Goal: Entertainment & Leisure: Browse casually

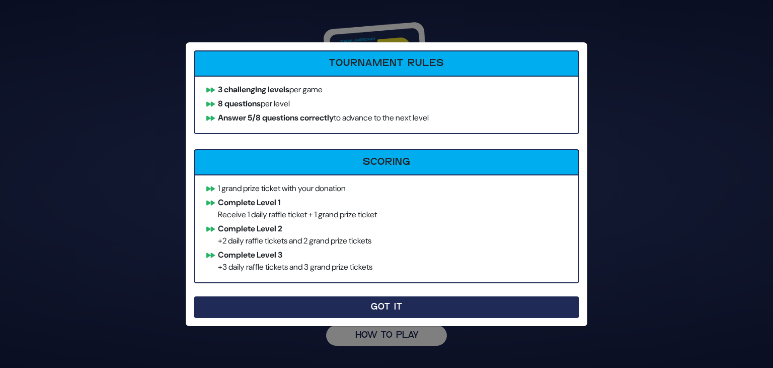
click at [389, 307] on button "Got It" at bounding box center [387, 307] width 386 height 22
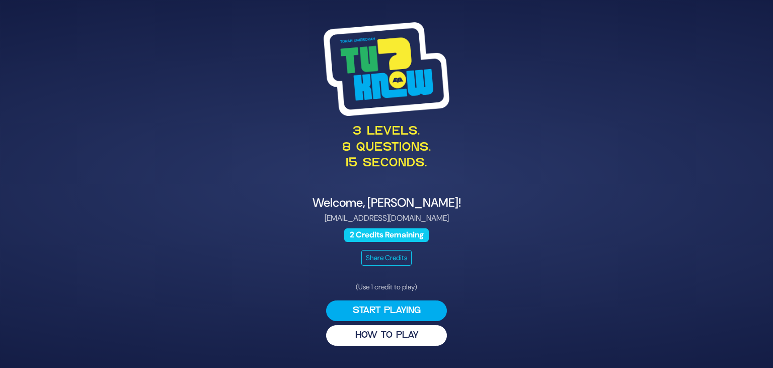
click at [389, 307] on button "Start Playing" at bounding box center [386, 310] width 121 height 21
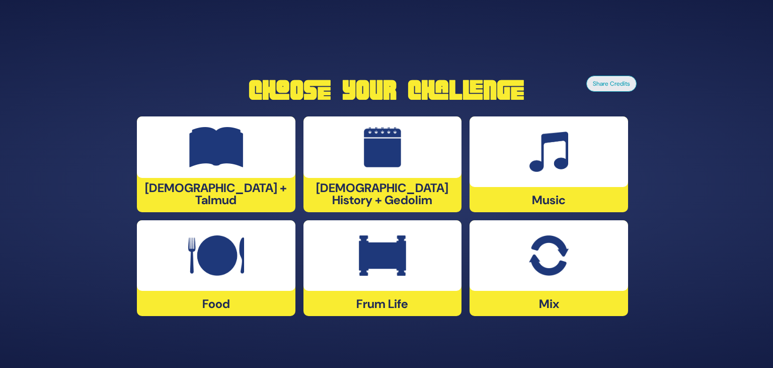
click at [558, 168] on img at bounding box center [549, 151] width 39 height 40
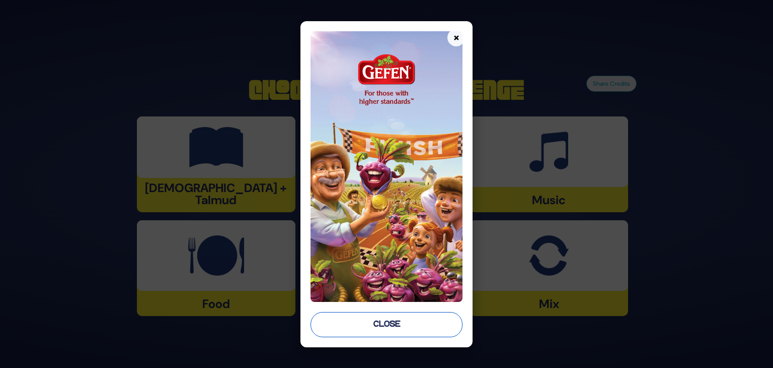
click at [445, 322] on button "Close" at bounding box center [387, 324] width 152 height 25
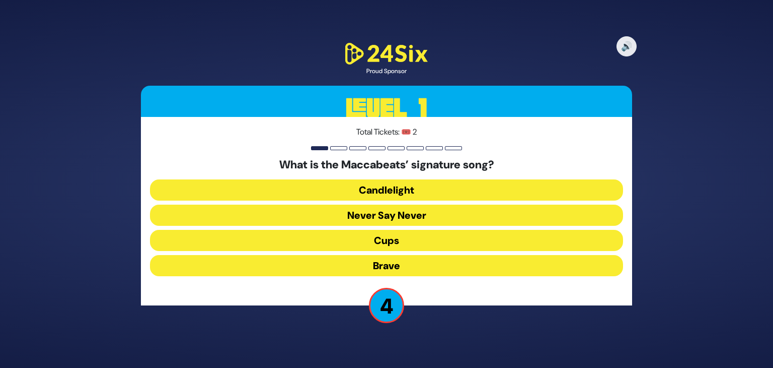
click at [406, 267] on button "Brave" at bounding box center [386, 265] width 473 height 21
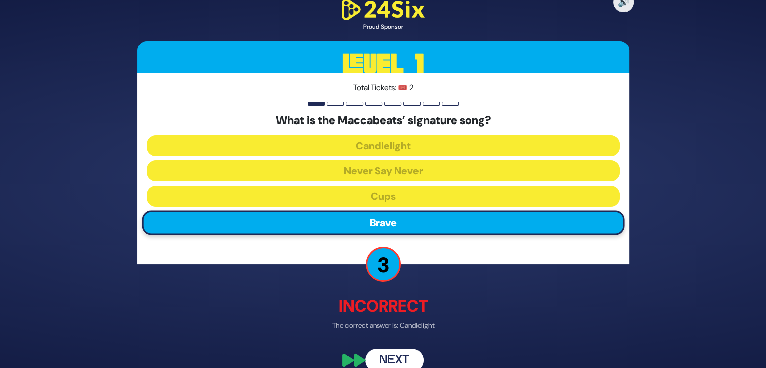
click at [404, 361] on button "Next" at bounding box center [394, 359] width 58 height 23
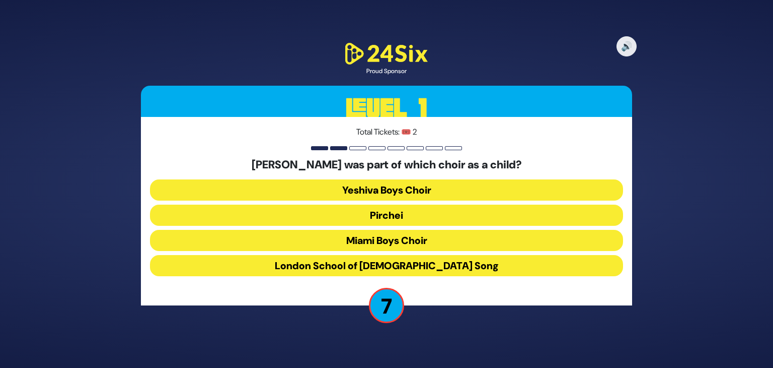
click at [479, 238] on button "Miami Boys Choir" at bounding box center [386, 240] width 473 height 21
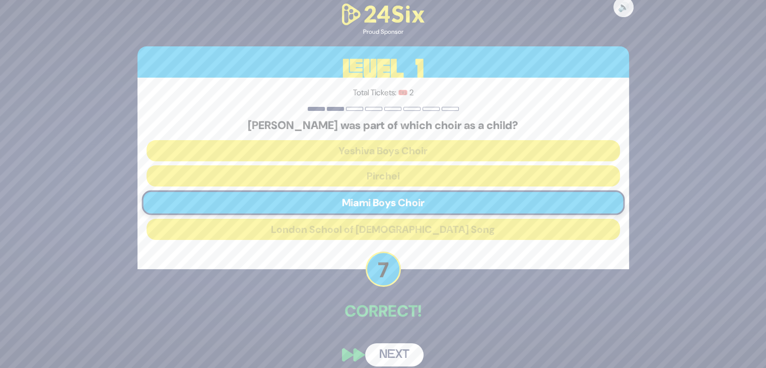
click at [395, 350] on button "Next" at bounding box center [394, 354] width 58 height 23
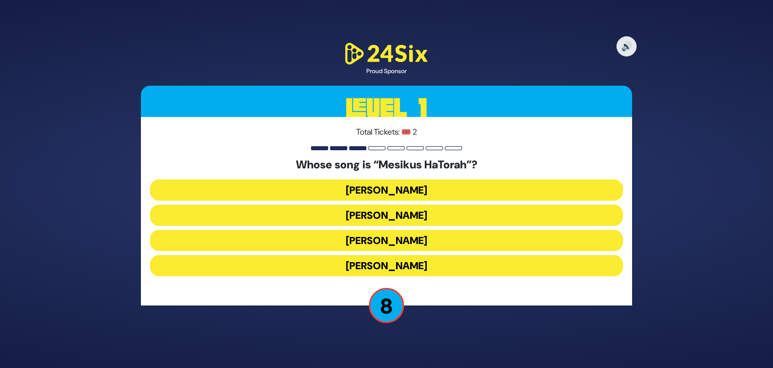
click at [447, 214] on button "Naftali Kempeh" at bounding box center [386, 214] width 473 height 21
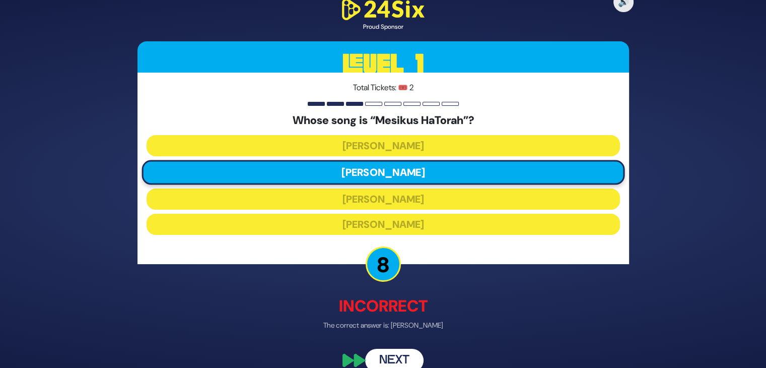
click at [403, 353] on button "Next" at bounding box center [394, 359] width 58 height 23
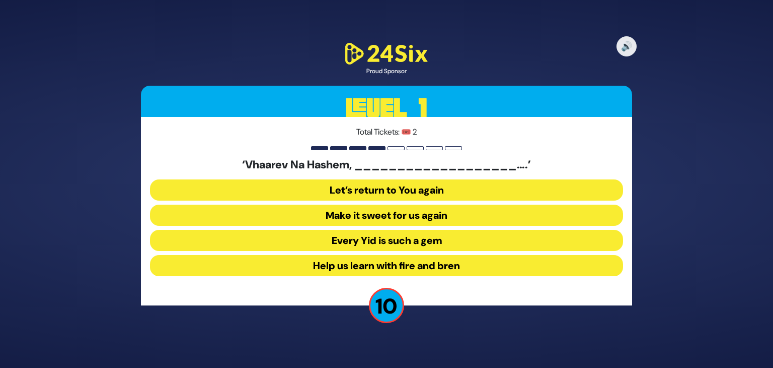
click at [396, 214] on button "Make it sweet for us again" at bounding box center [386, 214] width 473 height 21
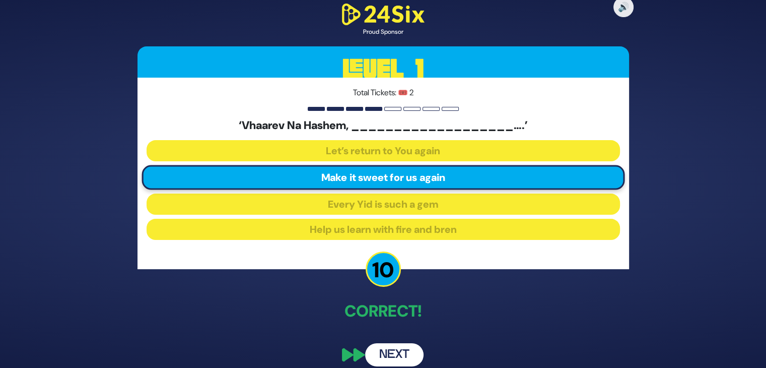
click at [403, 351] on button "Next" at bounding box center [394, 354] width 58 height 23
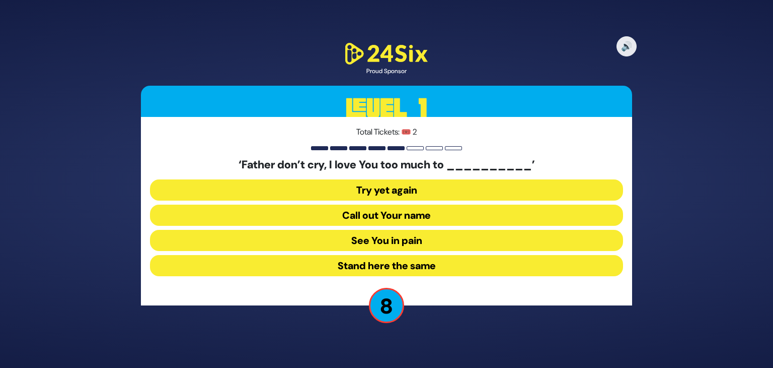
click at [432, 238] on button "See You in pain" at bounding box center [386, 240] width 473 height 21
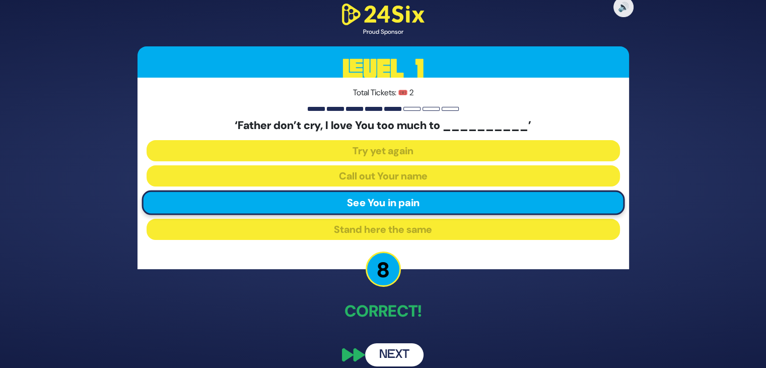
click at [390, 353] on button "Next" at bounding box center [394, 354] width 58 height 23
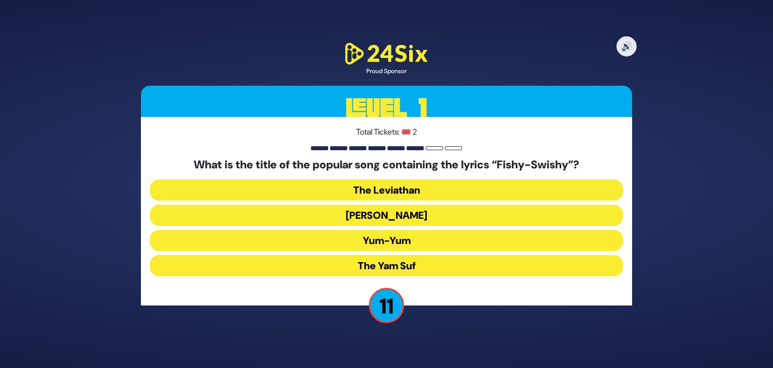
click at [405, 236] on button "Yum-Yum" at bounding box center [386, 240] width 473 height 21
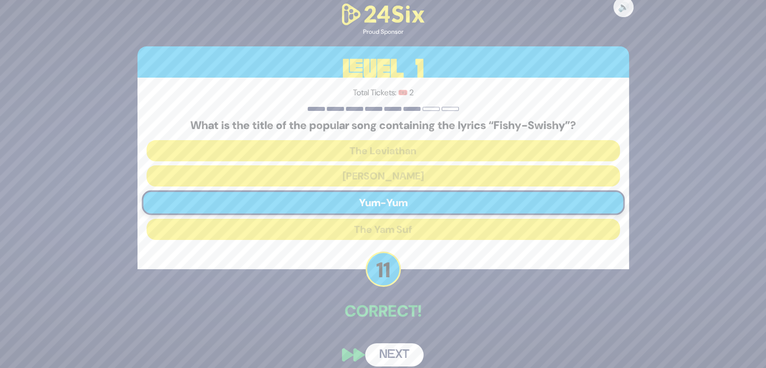
click at [403, 348] on button "Next" at bounding box center [394, 354] width 58 height 23
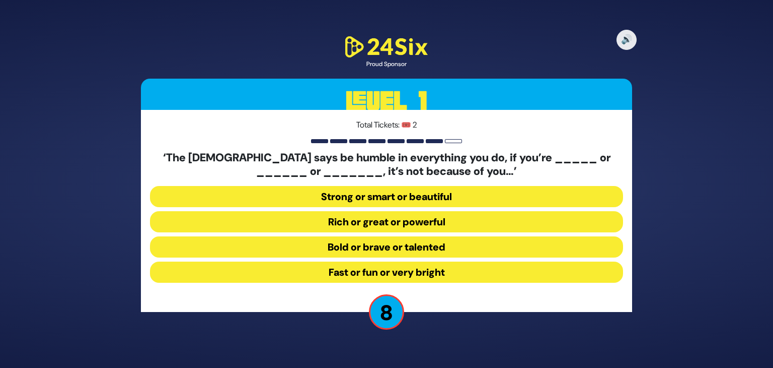
click at [465, 194] on button "Strong or smart or beautiful" at bounding box center [386, 196] width 473 height 21
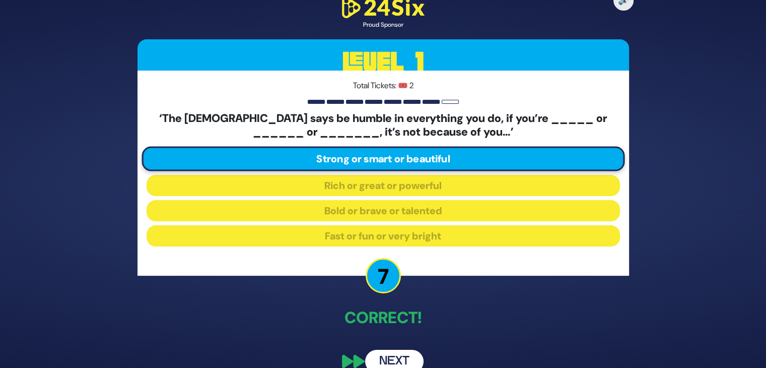
click at [393, 352] on button "Next" at bounding box center [394, 360] width 58 height 23
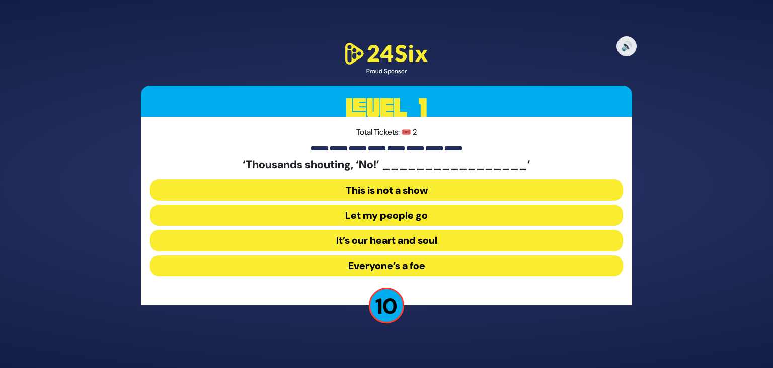
click at [383, 216] on button "Let my people go" at bounding box center [386, 214] width 473 height 21
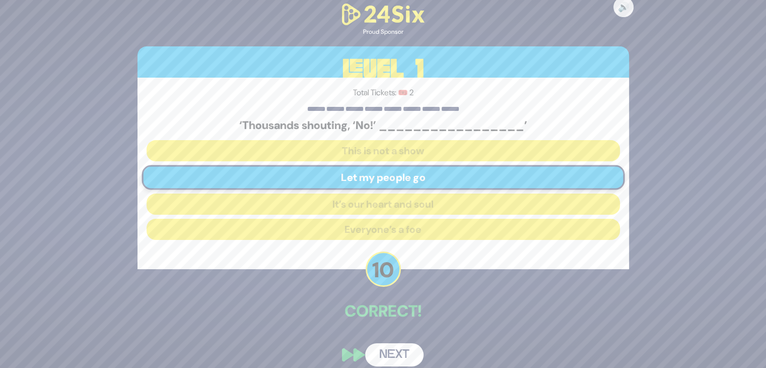
click at [405, 350] on button "Next" at bounding box center [394, 354] width 58 height 23
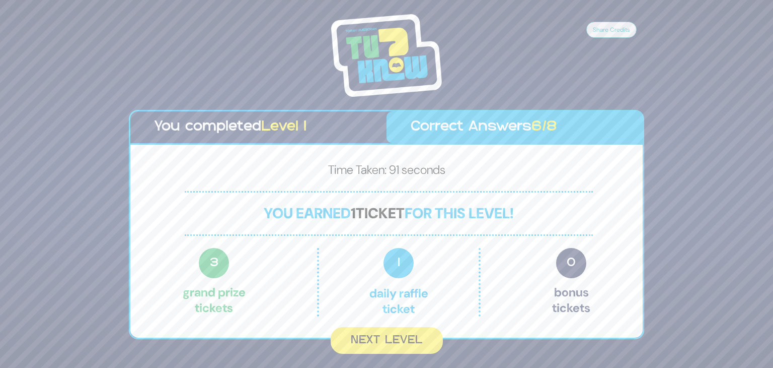
click at [405, 350] on button "Next Level" at bounding box center [387, 340] width 112 height 27
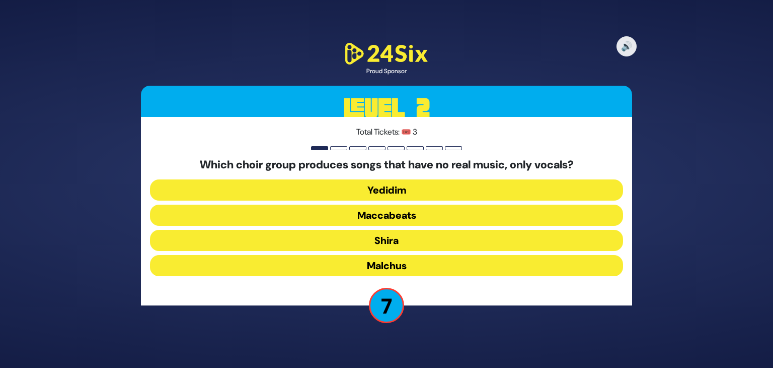
click at [404, 214] on button "Maccabeats" at bounding box center [386, 214] width 473 height 21
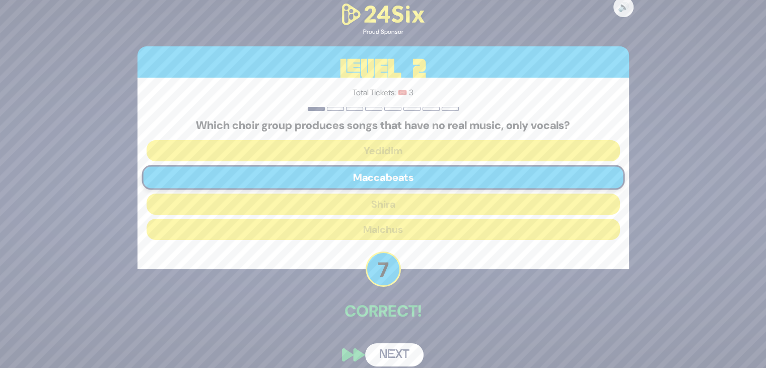
click at [395, 345] on button "Next" at bounding box center [394, 354] width 58 height 23
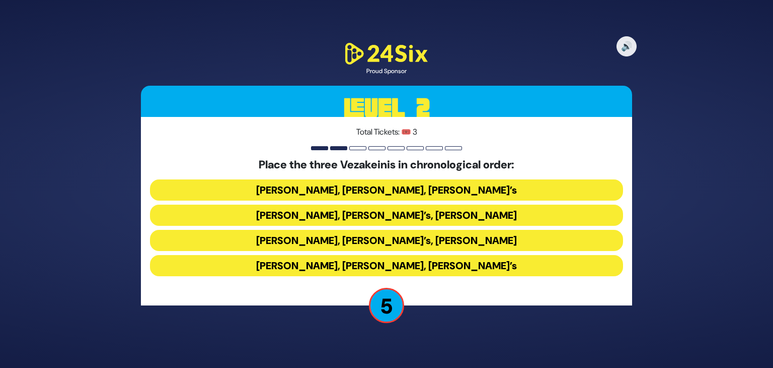
click at [401, 267] on button "Avraham Fried’s, Baruch Levine’s, Bonei Olam’s" at bounding box center [386, 265] width 473 height 21
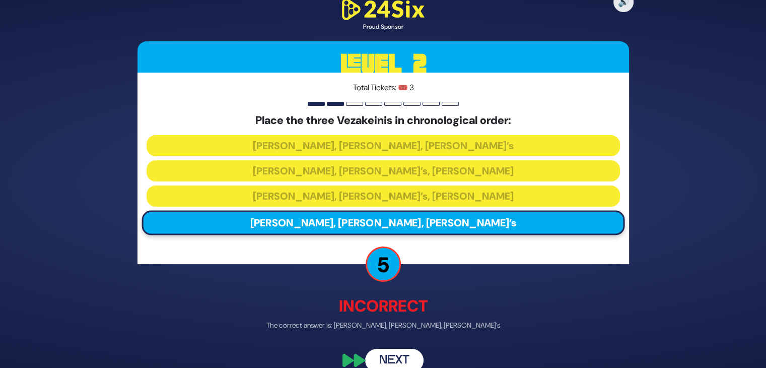
click at [399, 360] on button "Next" at bounding box center [394, 359] width 58 height 23
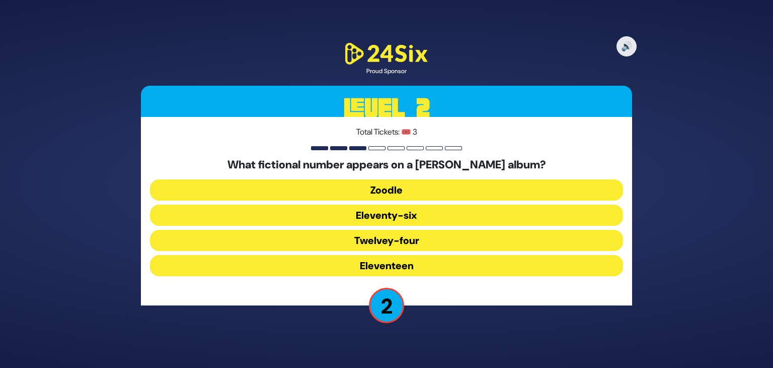
click at [431, 212] on button "Eleventy-six" at bounding box center [386, 214] width 473 height 21
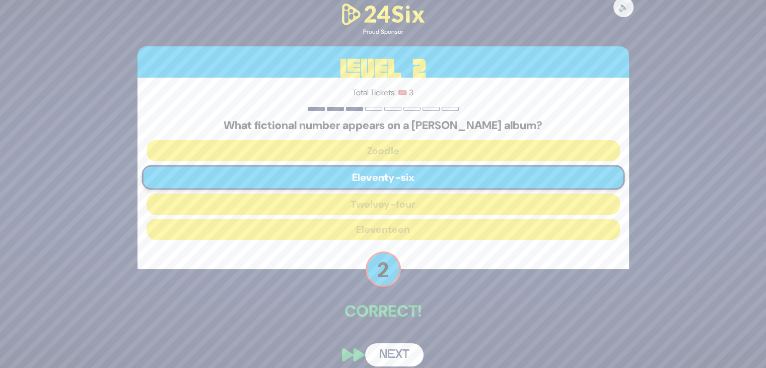
click at [387, 358] on button "Next" at bounding box center [394, 354] width 58 height 23
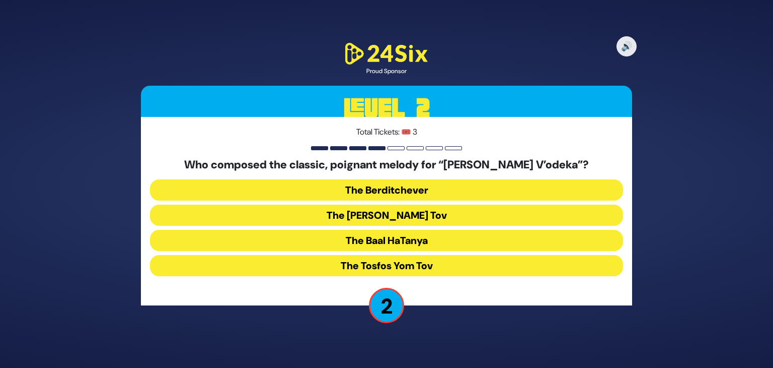
click at [447, 188] on button "The Berditchever" at bounding box center [386, 189] width 473 height 21
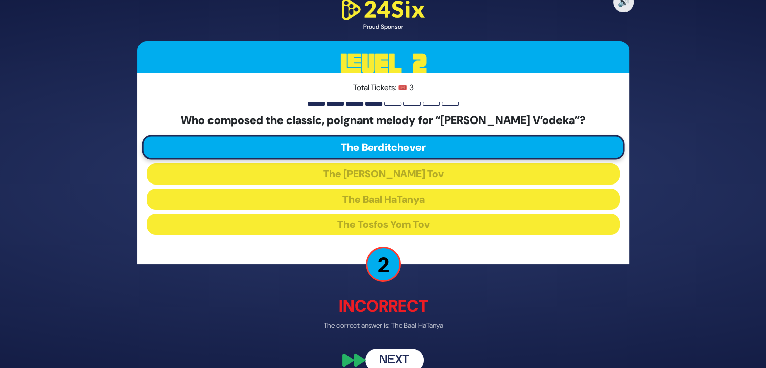
click at [400, 349] on button "Next" at bounding box center [394, 359] width 58 height 23
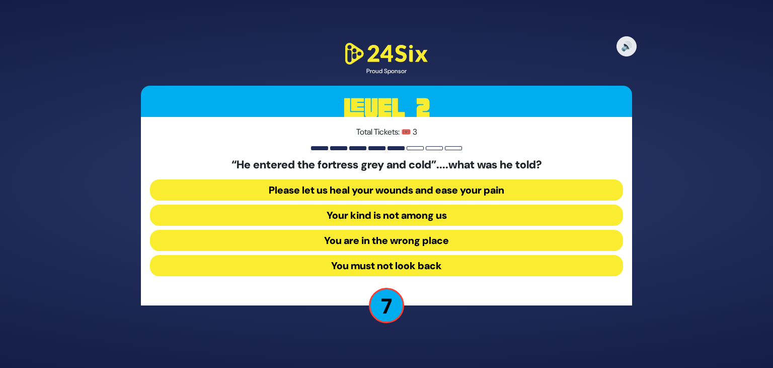
click at [424, 210] on button "Your kind is not among us" at bounding box center [386, 214] width 473 height 21
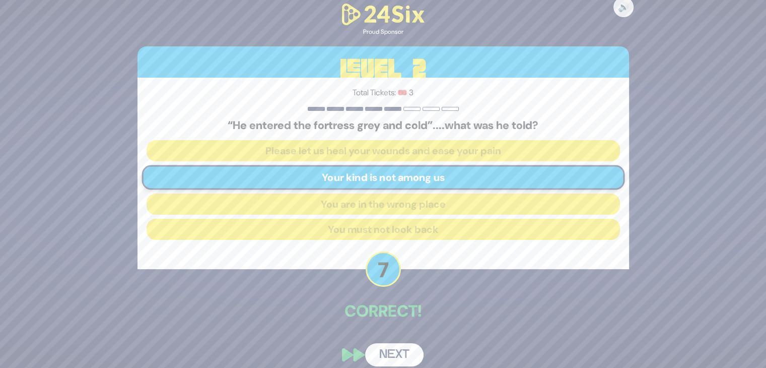
click at [387, 350] on button "Next" at bounding box center [394, 354] width 58 height 23
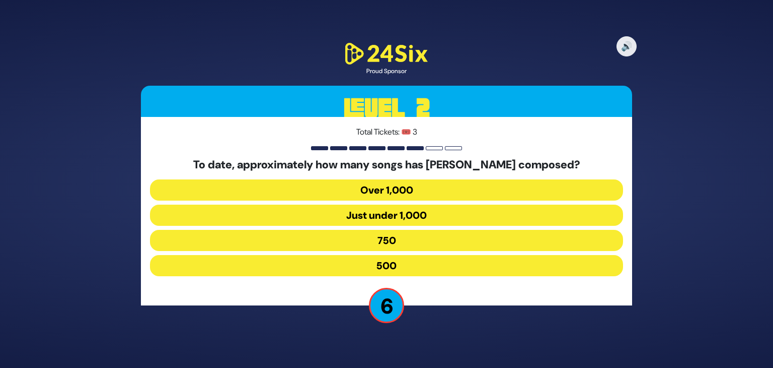
click at [358, 184] on button "Over 1,000" at bounding box center [386, 189] width 473 height 21
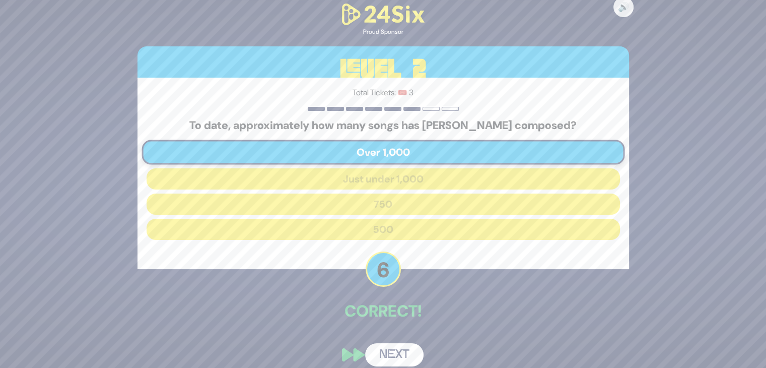
click at [393, 344] on button "Next" at bounding box center [394, 354] width 58 height 23
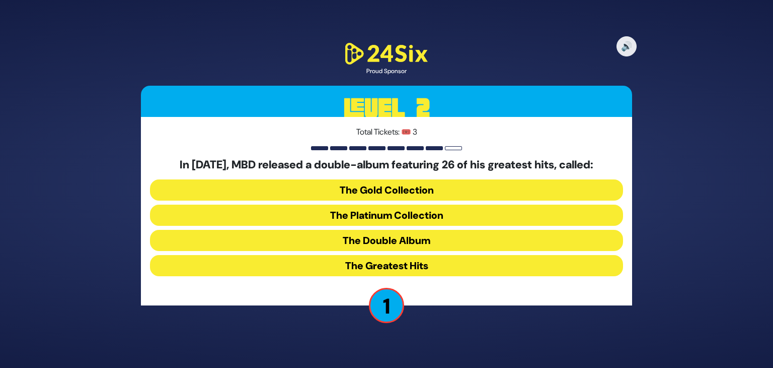
click at [435, 266] on button "The Greatest Hits" at bounding box center [386, 265] width 473 height 21
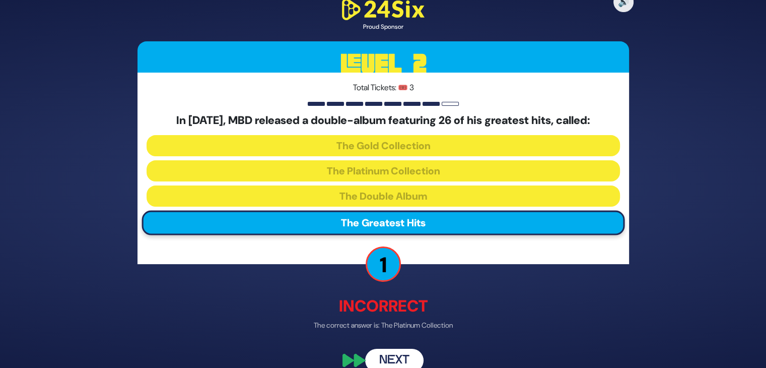
click at [404, 358] on button "Next" at bounding box center [394, 359] width 58 height 23
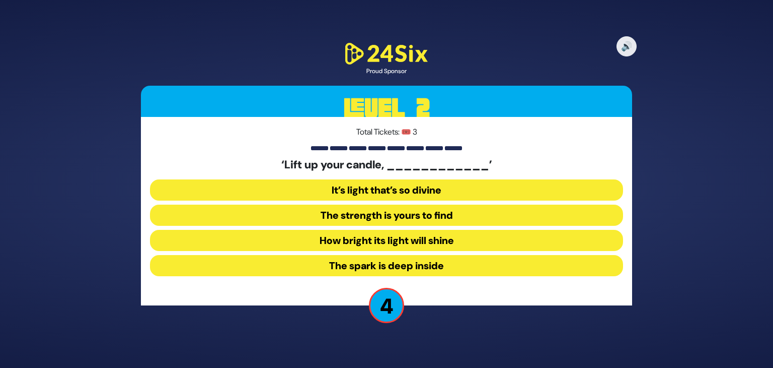
click at [478, 187] on button "It’s light that’s so divine" at bounding box center [386, 189] width 473 height 21
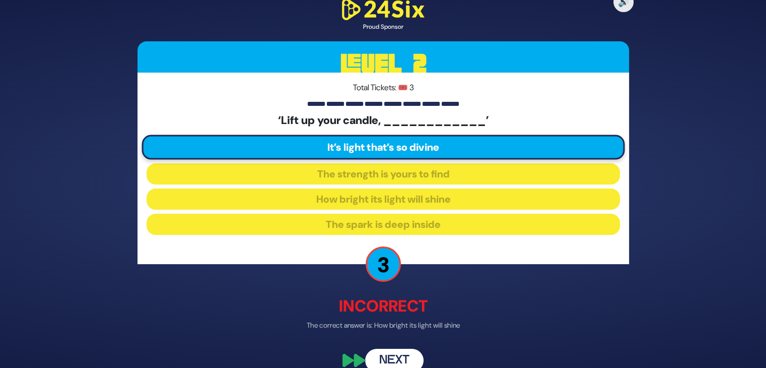
click at [409, 355] on button "Next" at bounding box center [394, 359] width 58 height 23
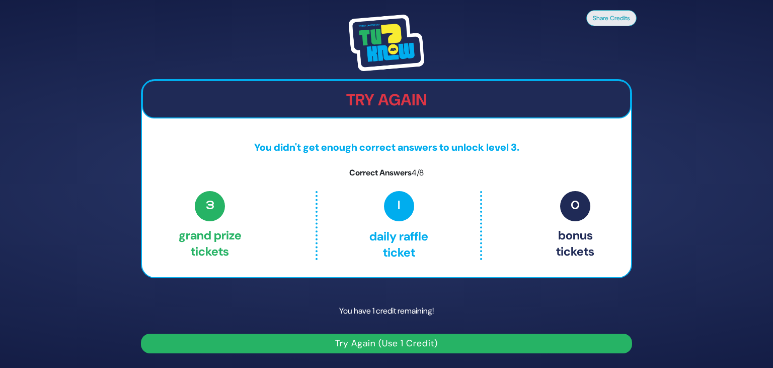
click at [403, 344] on button "Try Again (Use 1 Credit)" at bounding box center [386, 343] width 491 height 20
click at [425, 337] on button "Try Again (Use 1 Credit)" at bounding box center [386, 343] width 491 height 20
click at [392, 341] on button "Try Again (Use 1 Credit)" at bounding box center [386, 343] width 491 height 20
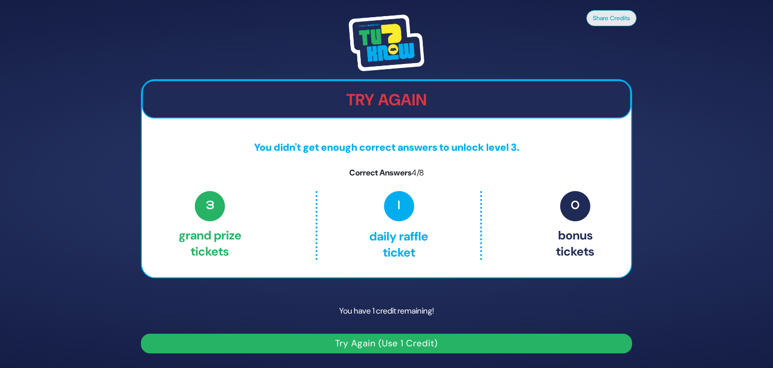
click at [392, 341] on button "Try Again (Use 1 Credit)" at bounding box center [386, 343] width 491 height 20
click at [432, 342] on button "Try Again (Use 1 Credit)" at bounding box center [386, 343] width 491 height 20
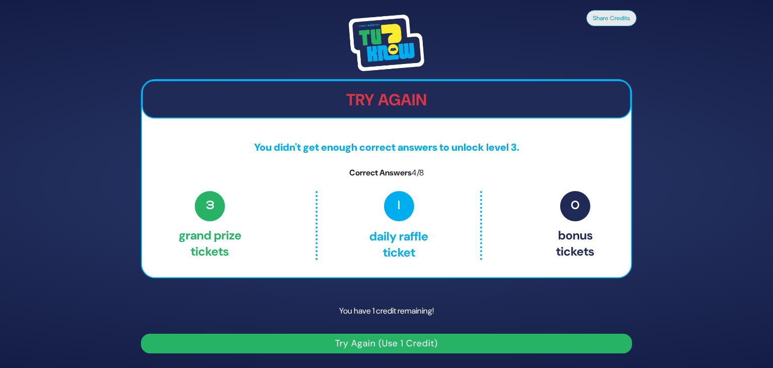
click at [432, 342] on button "Try Again (Use 1 Credit)" at bounding box center [386, 343] width 491 height 20
click at [369, 335] on button "Try Again (Use 1 Credit)" at bounding box center [386, 343] width 491 height 20
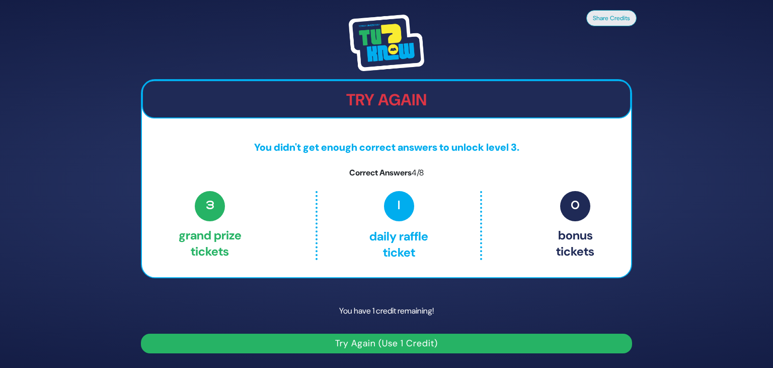
click at [369, 335] on button "Try Again (Use 1 Credit)" at bounding box center [386, 343] width 491 height 20
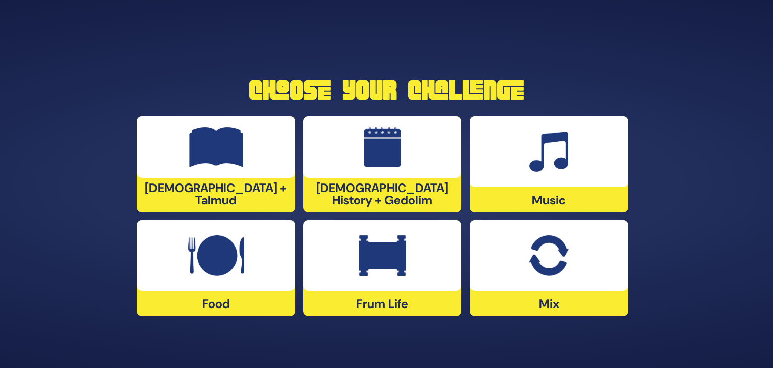
click at [397, 252] on img at bounding box center [382, 255] width 47 height 40
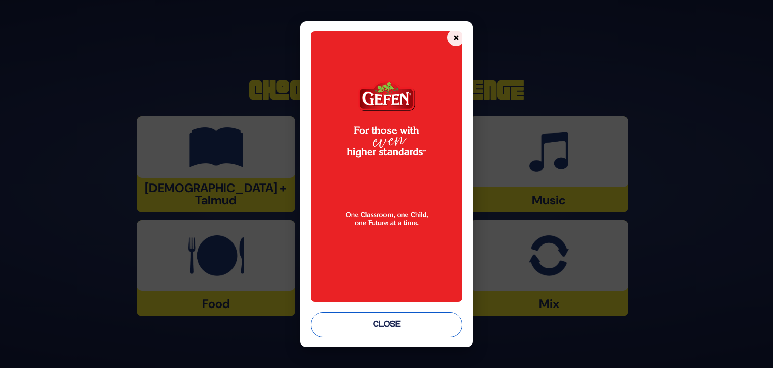
click at [398, 321] on button "Close" at bounding box center [387, 324] width 152 height 25
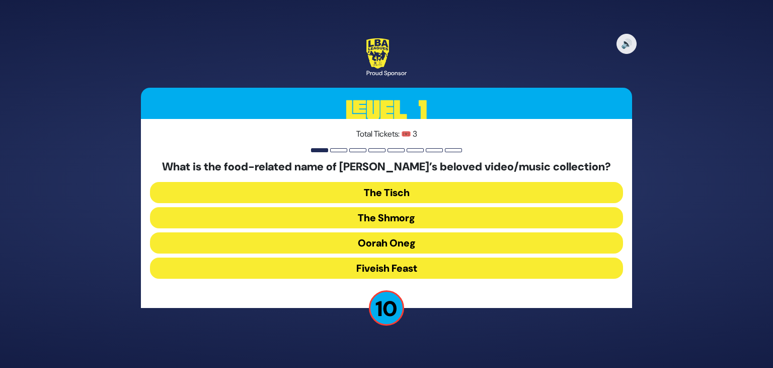
click at [427, 214] on button "The Shmorg" at bounding box center [386, 217] width 473 height 21
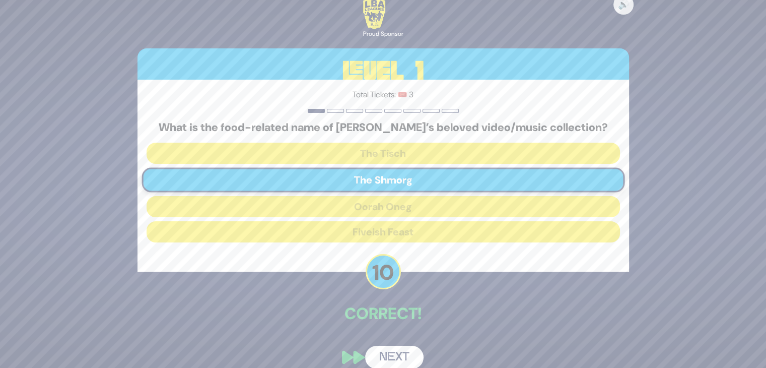
click at [386, 355] on button "Next" at bounding box center [394, 356] width 58 height 23
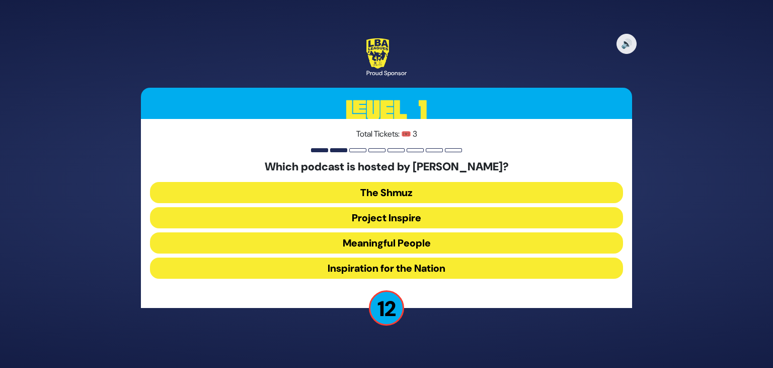
click at [408, 244] on button "Meaningful People" at bounding box center [386, 242] width 473 height 21
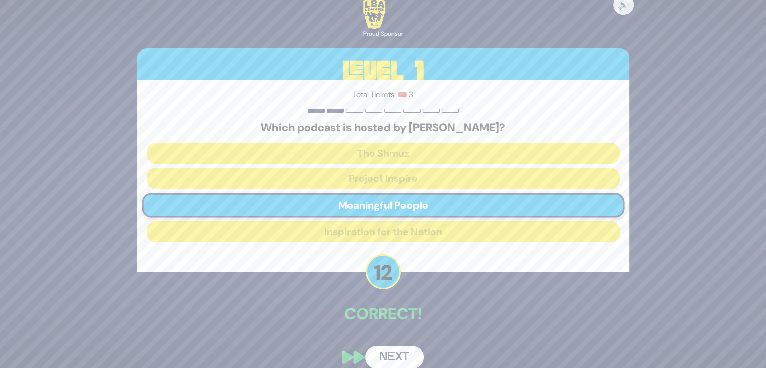
click at [403, 350] on button "Next" at bounding box center [394, 356] width 58 height 23
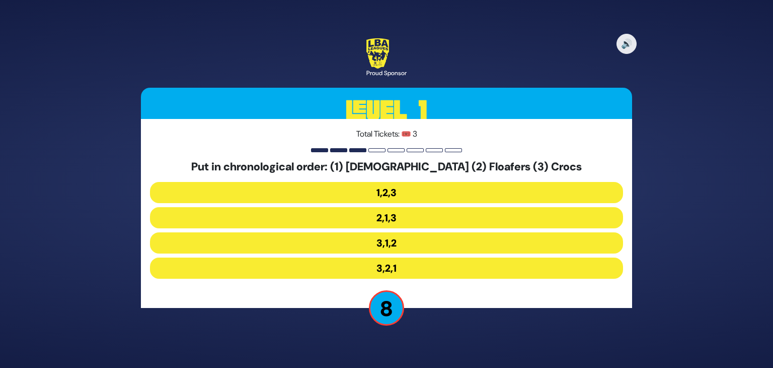
click at [391, 243] on button "3,1,2" at bounding box center [386, 242] width 473 height 21
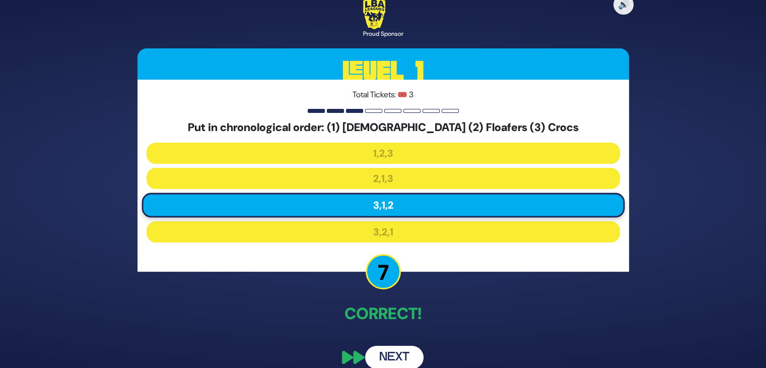
click at [389, 351] on button "Next" at bounding box center [394, 356] width 58 height 23
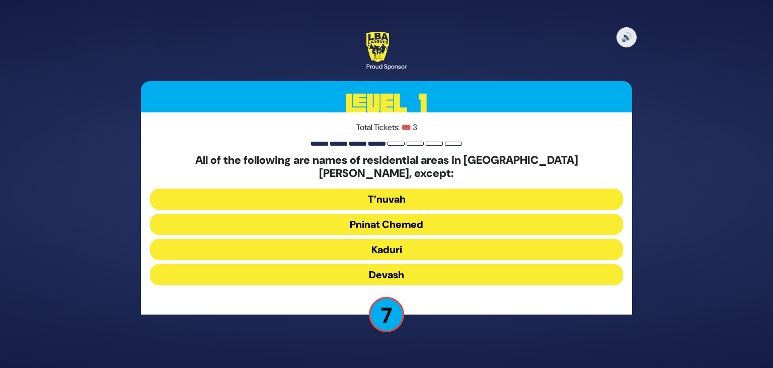
click at [411, 264] on button "Devash" at bounding box center [386, 274] width 473 height 21
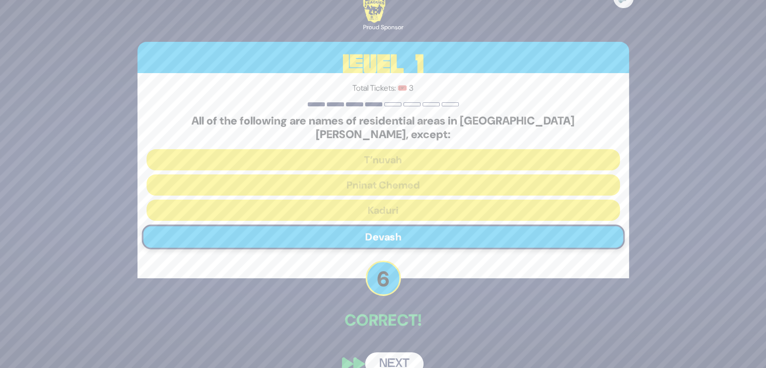
click at [398, 352] on button "Next" at bounding box center [394, 363] width 58 height 23
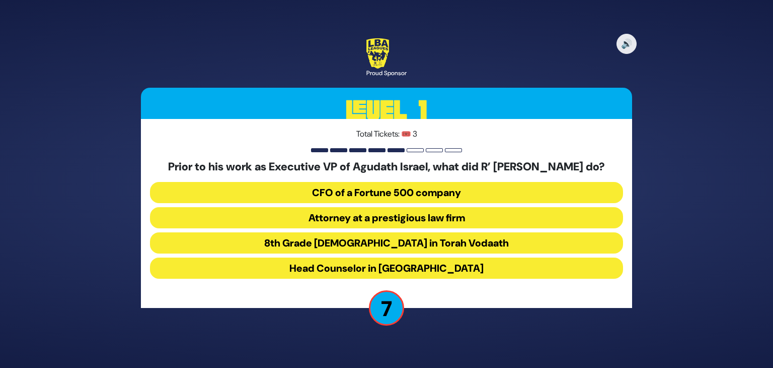
click at [374, 224] on button "Attorney at a prestigious law firm" at bounding box center [386, 217] width 473 height 21
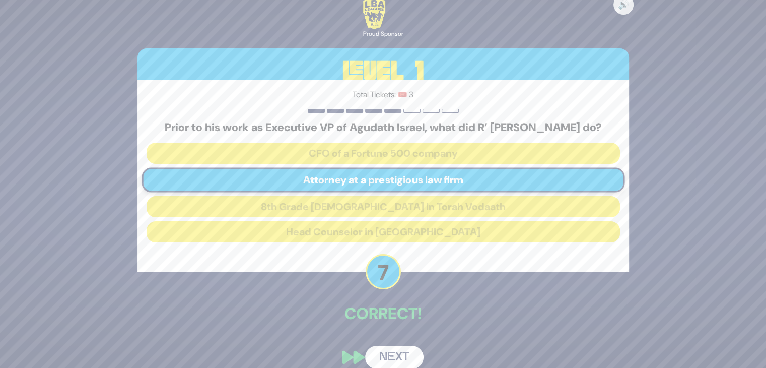
click at [397, 353] on button "Next" at bounding box center [394, 356] width 58 height 23
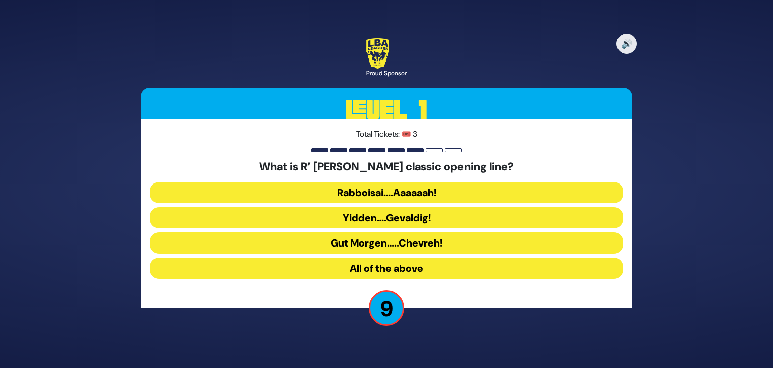
click at [361, 180] on div "What is R’ Eli Stefansky’s classic opening line? Rabboisai….Aaaaaah! Yidden….Ge…" at bounding box center [386, 221] width 473 height 122
click at [360, 185] on button "Rabboisai….Aaaaaah!" at bounding box center [386, 192] width 473 height 21
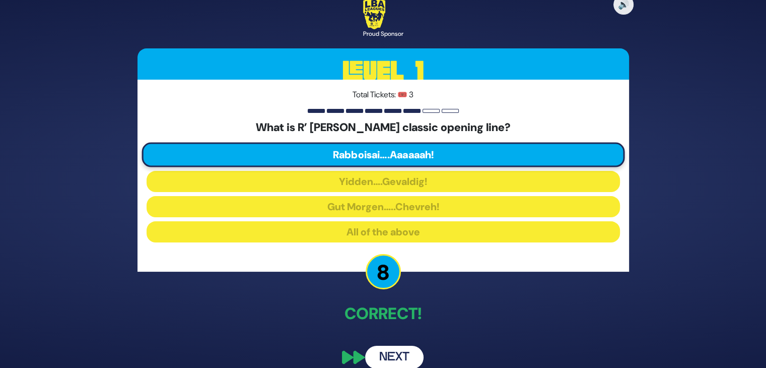
click at [389, 353] on button "Next" at bounding box center [394, 356] width 58 height 23
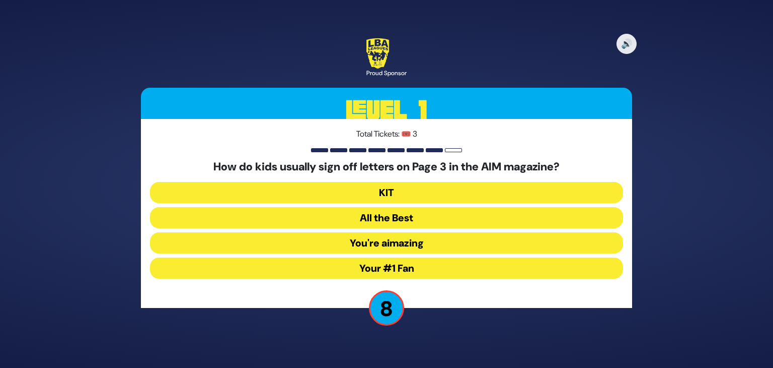
click at [398, 263] on button "Your #1 Fan" at bounding box center [386, 267] width 473 height 21
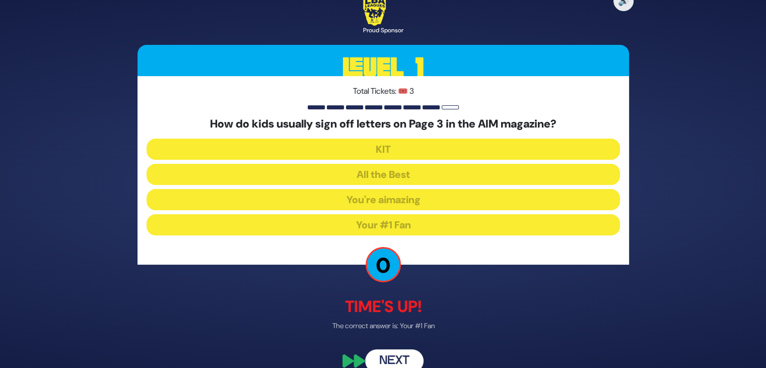
click at [392, 359] on button "Next" at bounding box center [394, 360] width 58 height 23
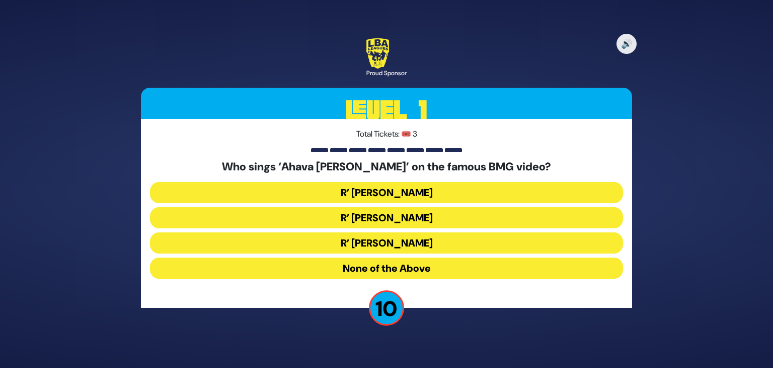
click at [416, 238] on button "R’ Abish Brodt" at bounding box center [386, 242] width 473 height 21
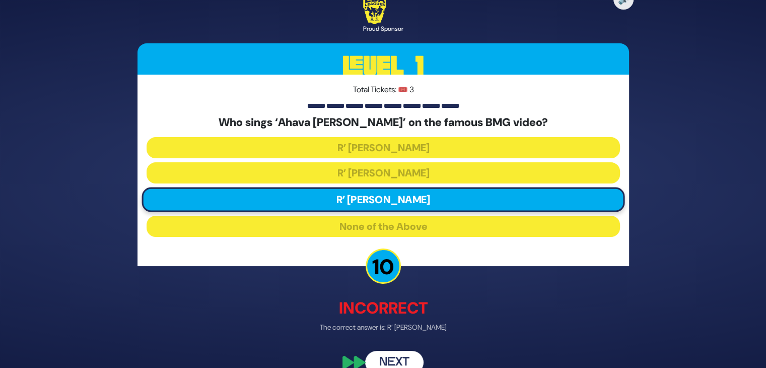
click at [404, 355] on button "Next" at bounding box center [394, 361] width 58 height 23
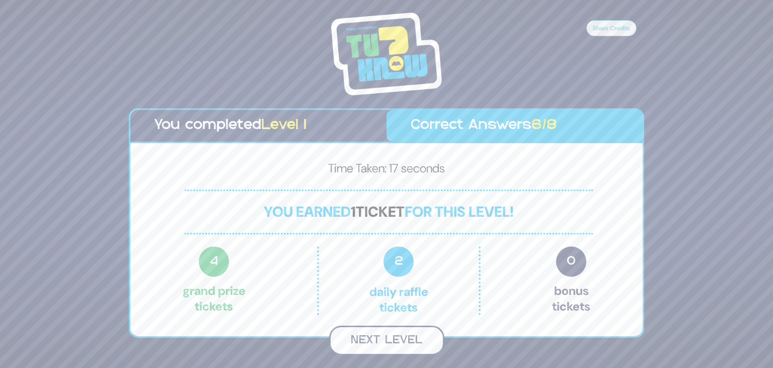
click at [395, 339] on button "Next Level" at bounding box center [386, 340] width 115 height 30
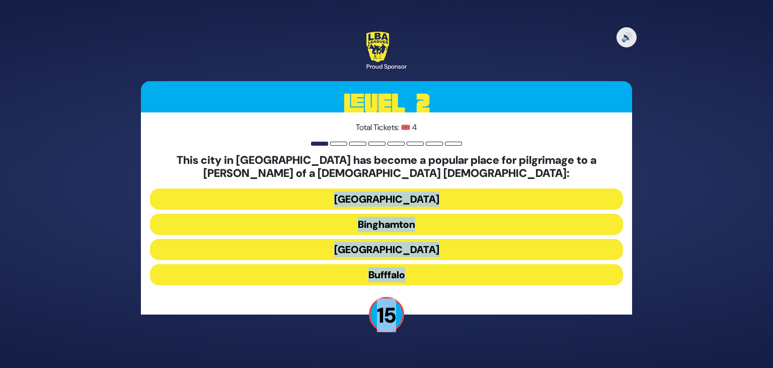
drag, startPoint x: 395, startPoint y: 339, endPoint x: 282, endPoint y: 151, distance: 220.0
click at [282, 151] on div "🔊 Proud Sponsor Level 2 Total Tickets: 🎟️ 4 This city in Upstate NY has become …" at bounding box center [387, 184] width 516 height 328
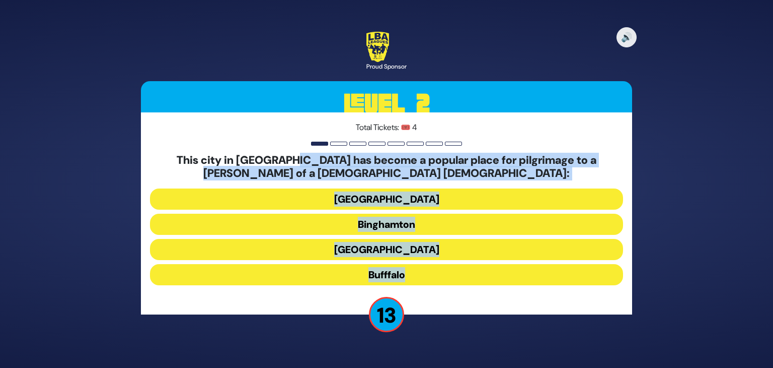
click at [673, 243] on div "🔊 Proud Sponsor Level 2 Total Tickets: 🎟️ 4 This city in Upstate NY has become …" at bounding box center [386, 184] width 773 height 368
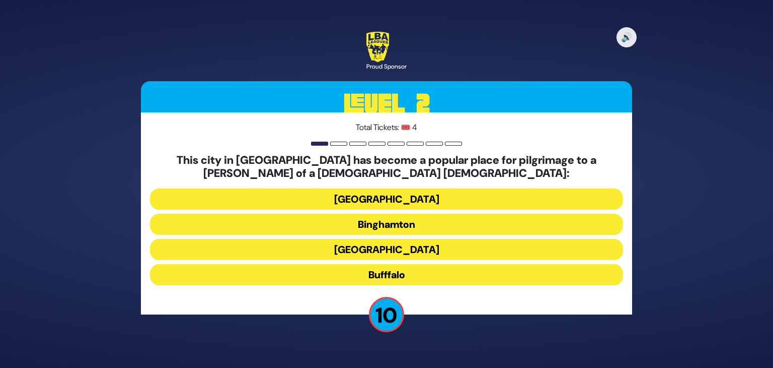
click at [412, 275] on button "Bufffalo" at bounding box center [386, 274] width 473 height 21
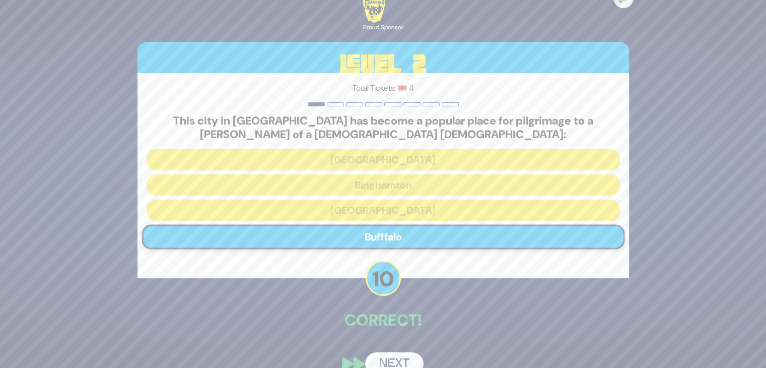
click at [403, 357] on button "Next" at bounding box center [394, 363] width 58 height 23
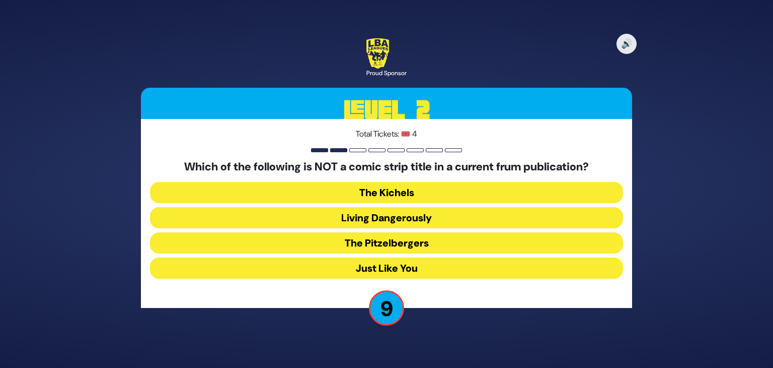
click at [406, 264] on button "Just Like You" at bounding box center [386, 267] width 473 height 21
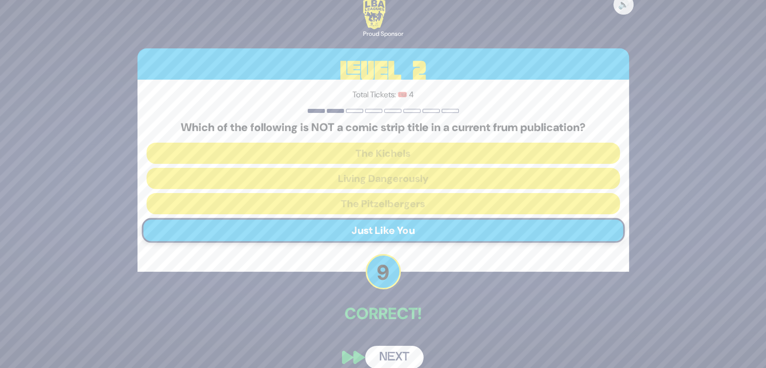
click at [395, 354] on button "Next" at bounding box center [394, 356] width 58 height 23
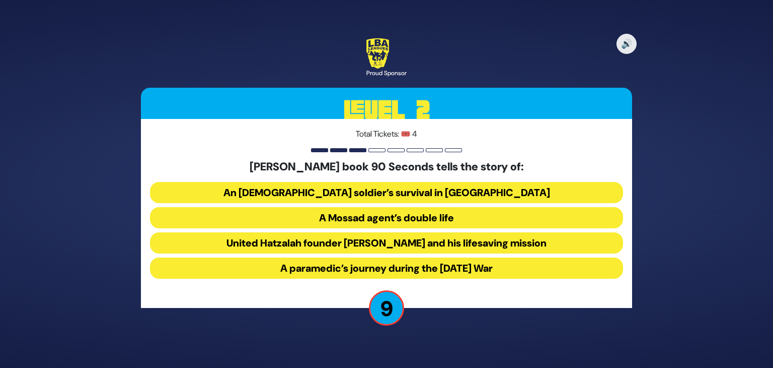
click at [394, 240] on button "United Hatzalah founder Eli Beer and his lifesaving mission" at bounding box center [386, 242] width 473 height 21
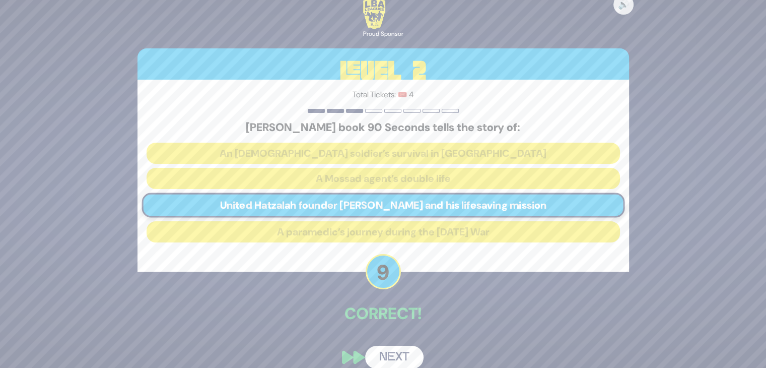
click at [401, 350] on button "Next" at bounding box center [394, 356] width 58 height 23
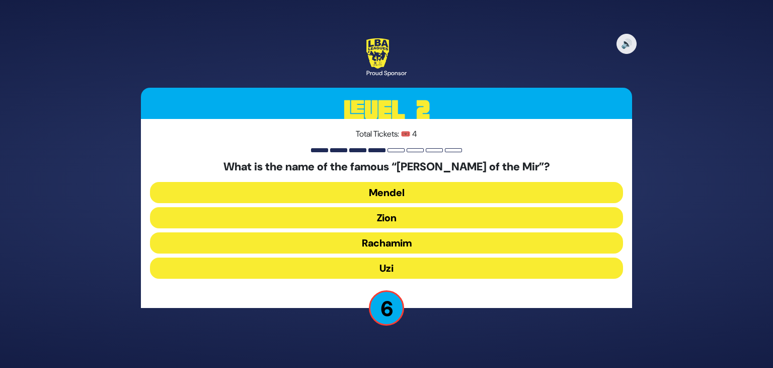
click at [392, 216] on button "Zion" at bounding box center [386, 217] width 473 height 21
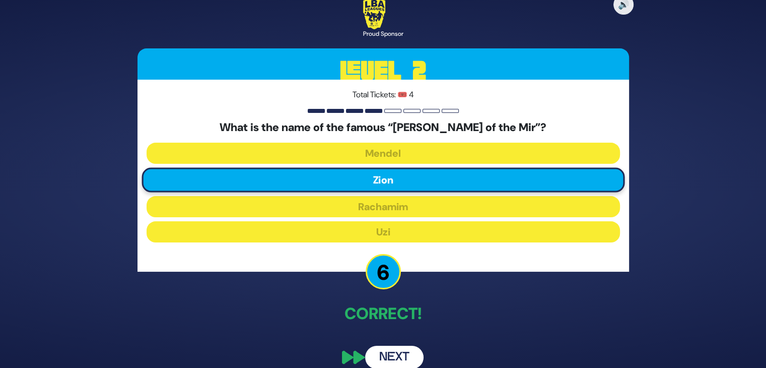
click at [400, 355] on button "Next" at bounding box center [394, 356] width 58 height 23
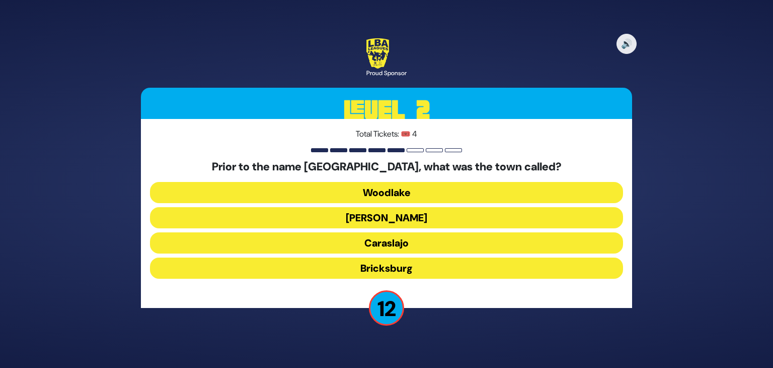
click at [417, 272] on button "Bricksburg" at bounding box center [386, 267] width 473 height 21
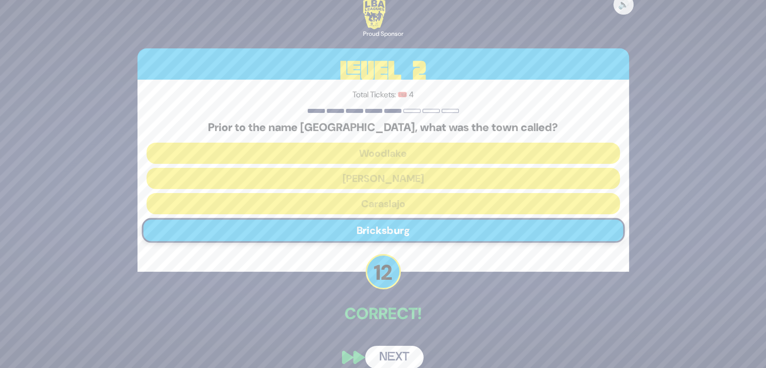
click at [395, 354] on button "Next" at bounding box center [394, 356] width 58 height 23
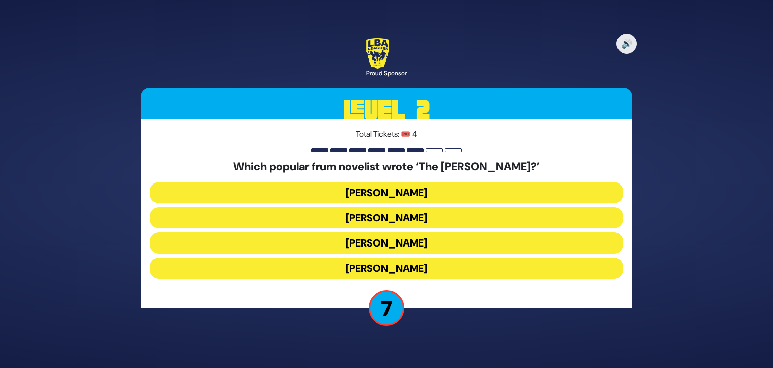
click at [405, 243] on button "Yair Weinstock" at bounding box center [386, 242] width 473 height 21
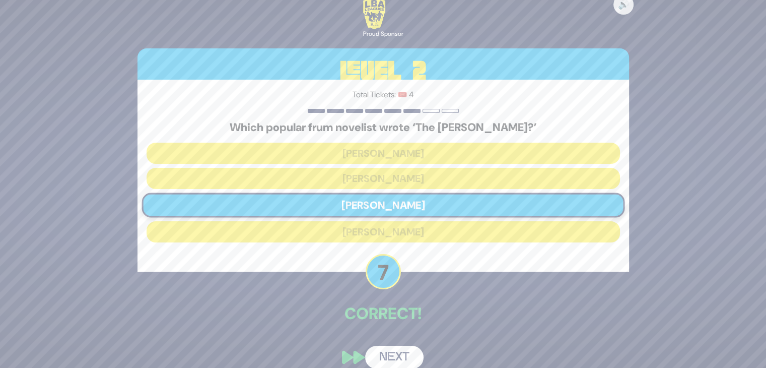
click at [393, 353] on button "Next" at bounding box center [394, 356] width 58 height 23
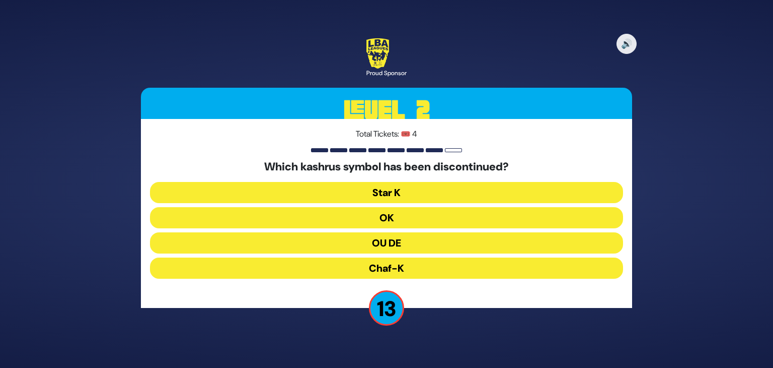
click at [417, 240] on button "OU DE" at bounding box center [386, 242] width 473 height 21
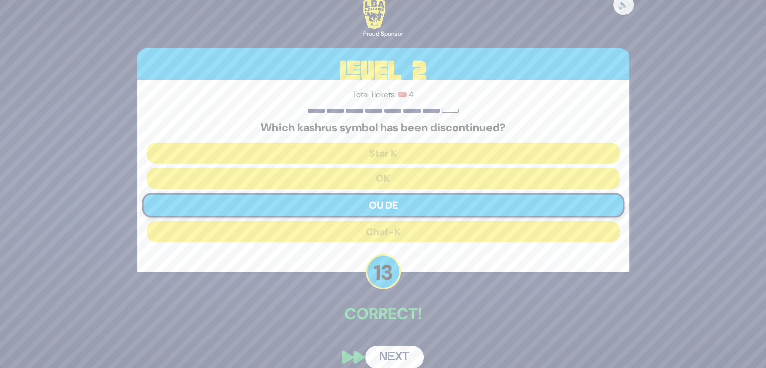
click at [405, 356] on button "Next" at bounding box center [394, 356] width 58 height 23
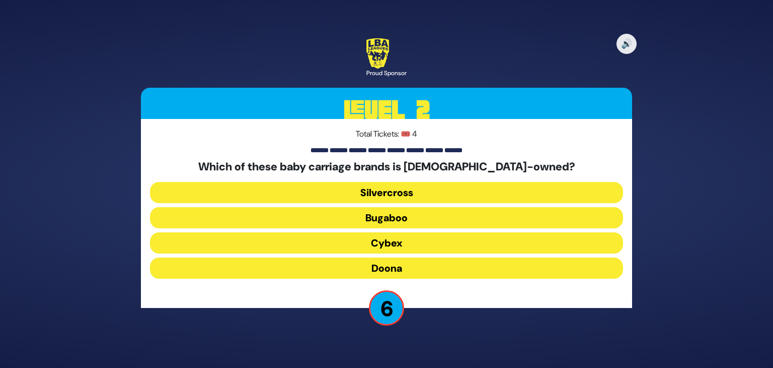
click at [395, 241] on button "Cybex" at bounding box center [386, 242] width 473 height 21
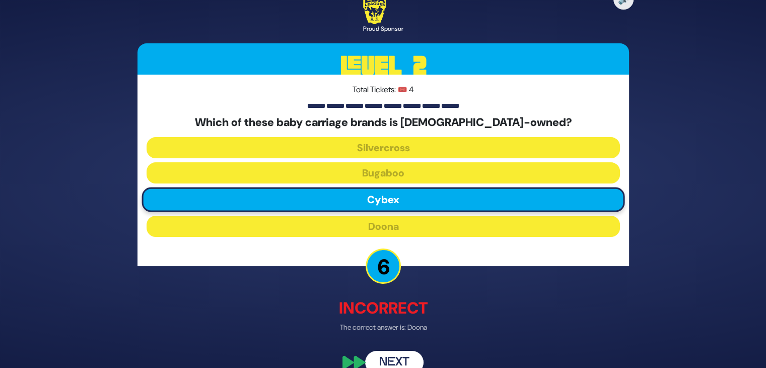
click at [398, 355] on button "Next" at bounding box center [394, 361] width 58 height 23
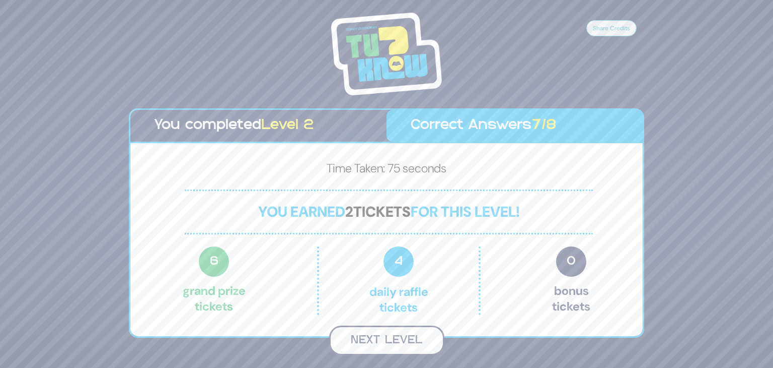
click at [394, 339] on button "Next Level" at bounding box center [386, 340] width 115 height 30
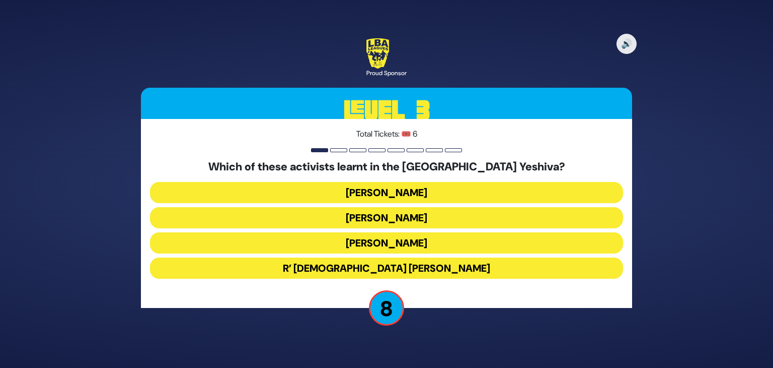
click at [391, 190] on button "Tzvi Gluck" at bounding box center [386, 192] width 473 height 21
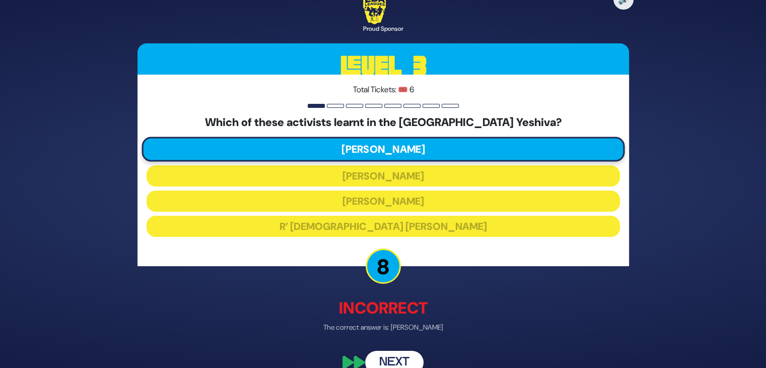
click at [399, 360] on button "Next" at bounding box center [394, 361] width 58 height 23
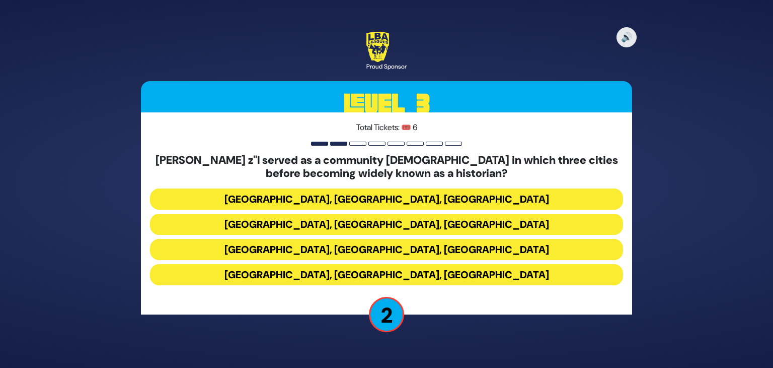
click at [410, 198] on button "Miami, Chicago, Monsey" at bounding box center [386, 198] width 473 height 21
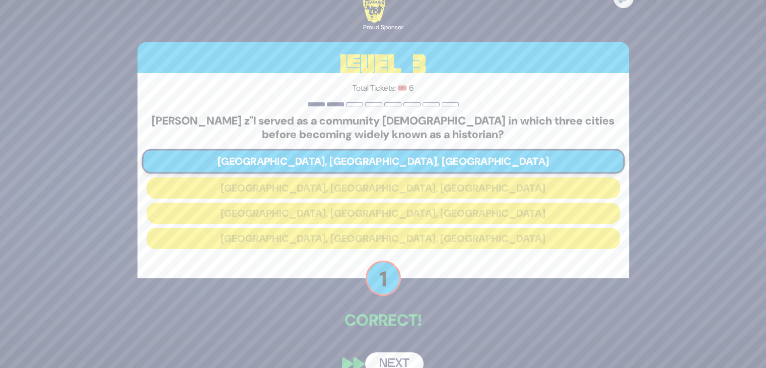
click at [393, 361] on button "Next" at bounding box center [394, 363] width 58 height 23
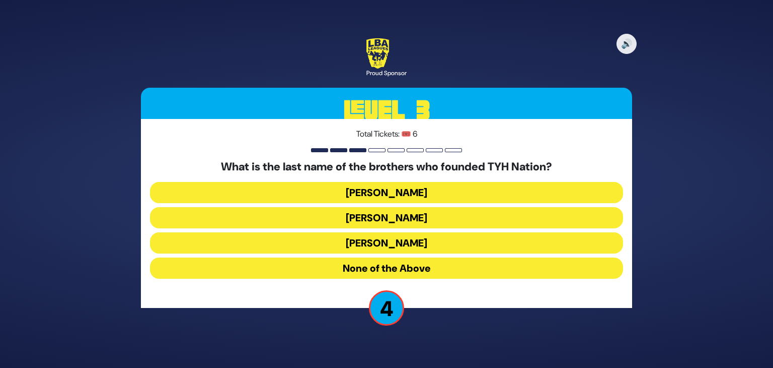
click at [383, 189] on button "Blumstein" at bounding box center [386, 192] width 473 height 21
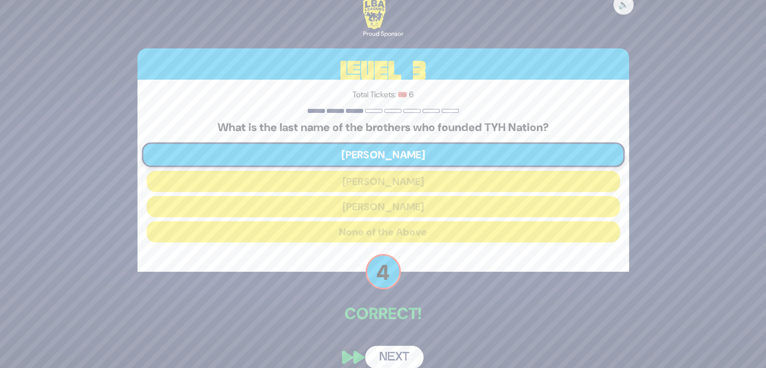
click at [396, 353] on button "Next" at bounding box center [394, 356] width 58 height 23
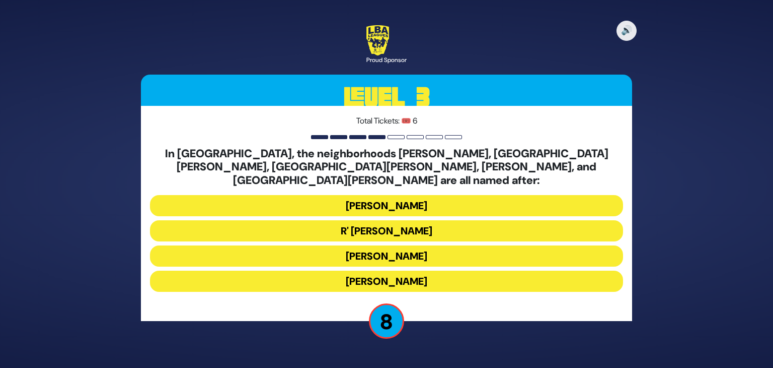
click at [389, 253] on button "Moses Montefiore" at bounding box center [386, 255] width 473 height 21
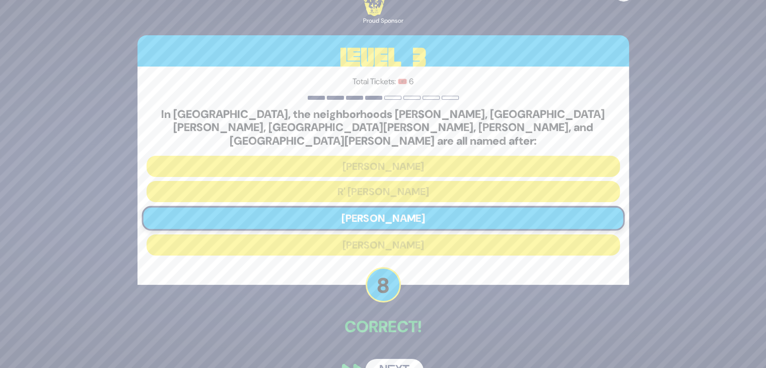
click at [392, 359] on button "Next" at bounding box center [394, 370] width 58 height 23
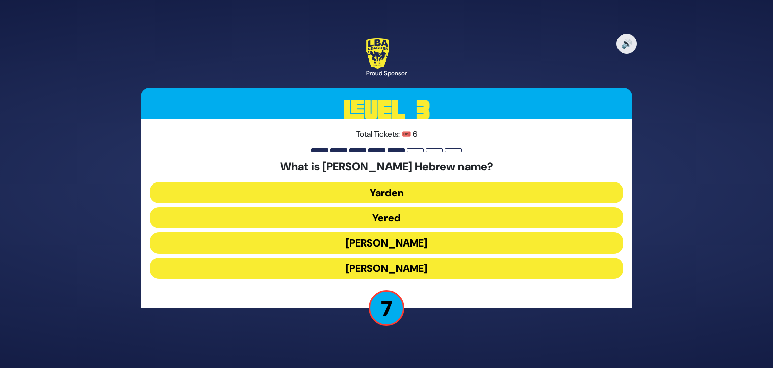
click at [395, 244] on button "Yaakov Yitzchak" at bounding box center [386, 242] width 473 height 21
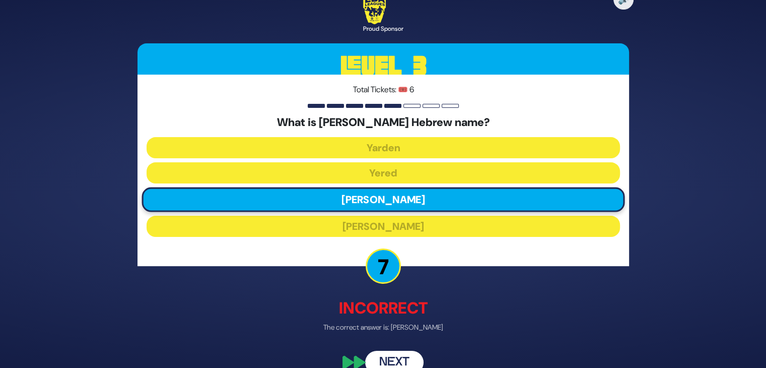
click at [399, 355] on button "Next" at bounding box center [394, 361] width 58 height 23
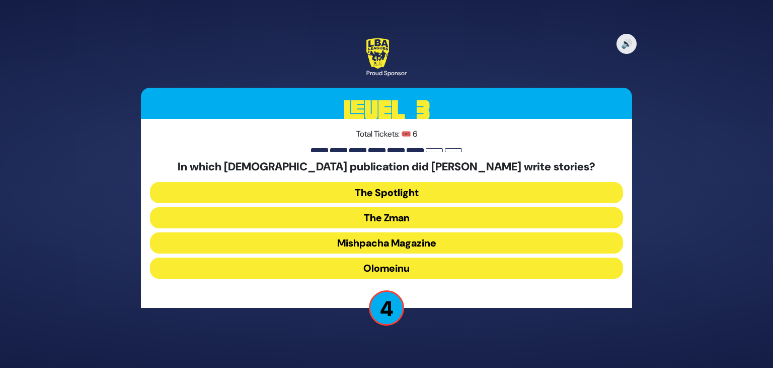
click at [389, 214] on button "The Zman" at bounding box center [386, 217] width 473 height 21
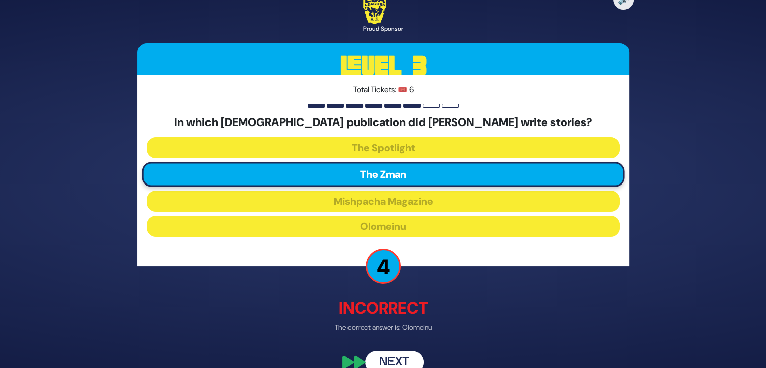
click at [398, 356] on button "Next" at bounding box center [394, 361] width 58 height 23
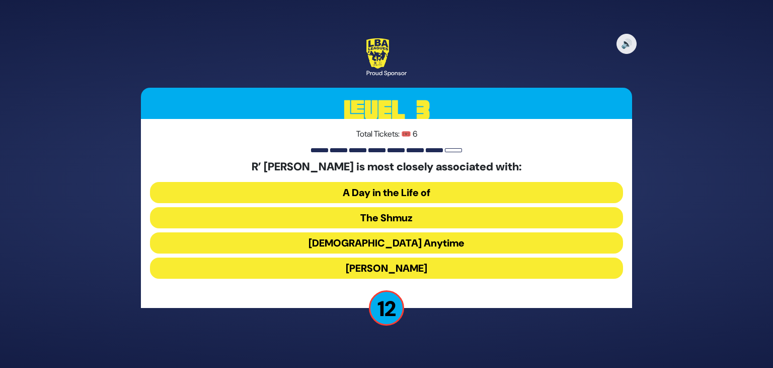
click at [421, 208] on button "The Shmuz" at bounding box center [386, 217] width 473 height 21
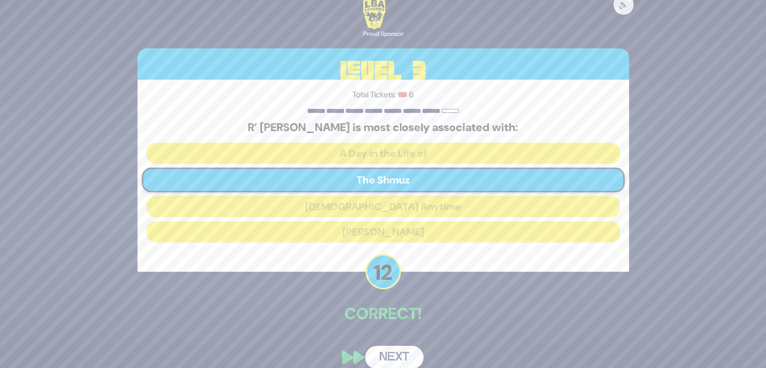
click at [397, 354] on button "Next" at bounding box center [394, 356] width 58 height 23
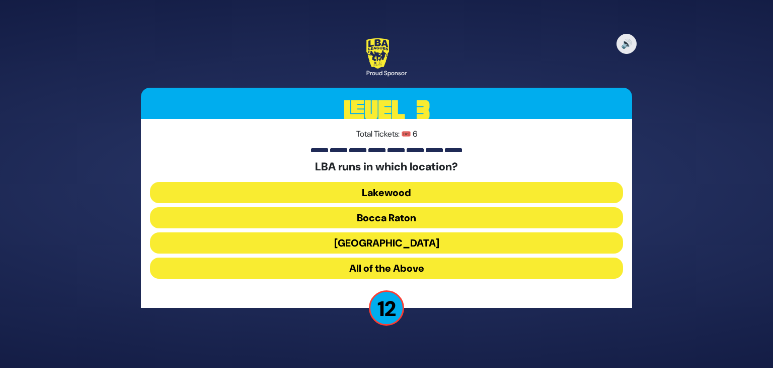
click at [413, 190] on button "Lakewood" at bounding box center [386, 192] width 473 height 21
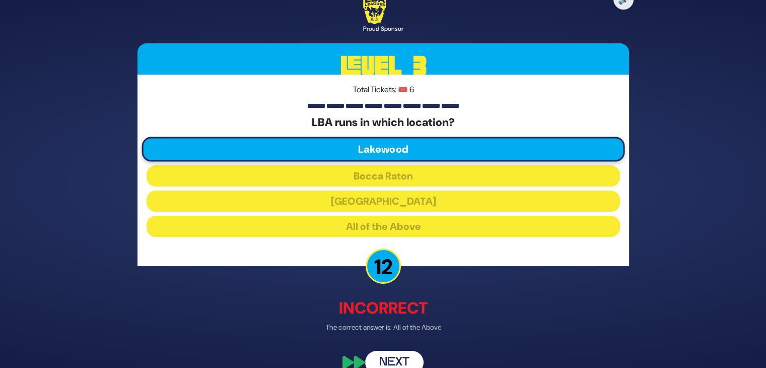
click at [390, 352] on button "Next" at bounding box center [394, 361] width 58 height 23
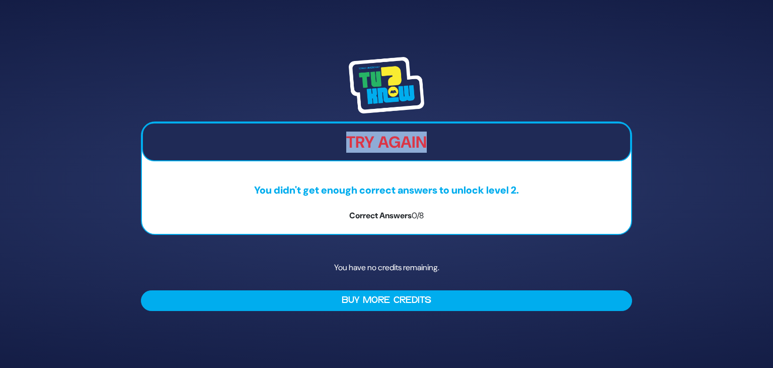
drag, startPoint x: 348, startPoint y: 135, endPoint x: 449, endPoint y: 145, distance: 100.7
click at [449, 145] on h2 "Try Again" at bounding box center [386, 141] width 487 height 19
drag, startPoint x: 427, startPoint y: 137, endPoint x: 338, endPoint y: 127, distance: 89.7
click at [338, 127] on div "Try Again" at bounding box center [386, 141] width 489 height 38
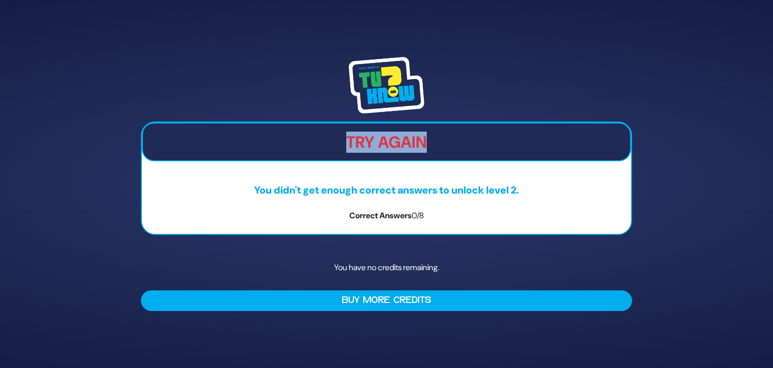
click at [338, 127] on div "Try Again" at bounding box center [386, 141] width 489 height 38
drag, startPoint x: 346, startPoint y: 135, endPoint x: 449, endPoint y: 141, distance: 102.4
click at [449, 141] on h2 "Try Again" at bounding box center [386, 141] width 487 height 19
drag, startPoint x: 346, startPoint y: 139, endPoint x: 458, endPoint y: 144, distance: 111.9
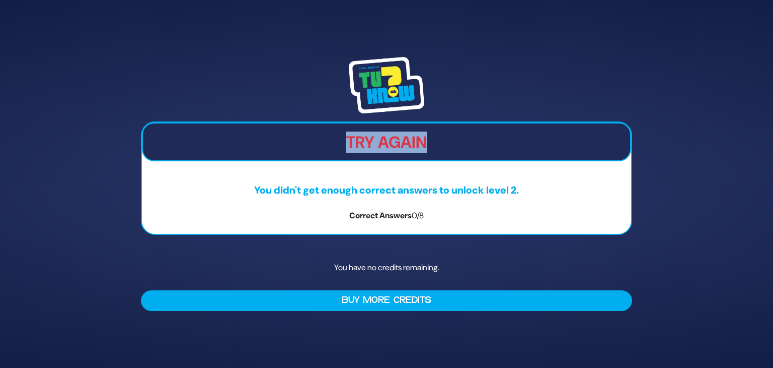
click at [458, 144] on h2 "Try Again" at bounding box center [386, 141] width 487 height 19
click at [367, 98] on img at bounding box center [387, 85] width 76 height 56
click at [433, 132] on h2 "Try Again" at bounding box center [386, 141] width 487 height 19
drag, startPoint x: 431, startPoint y: 148, endPoint x: 332, endPoint y: 124, distance: 101.6
click at [332, 124] on div "Try Again" at bounding box center [386, 141] width 489 height 38
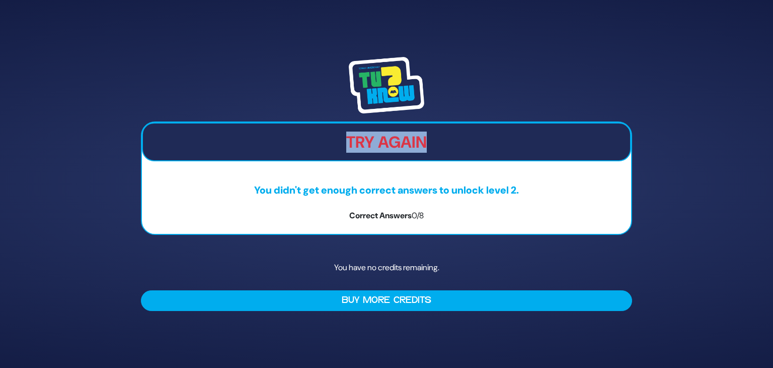
click at [332, 124] on div "Try Again" at bounding box center [386, 141] width 489 height 38
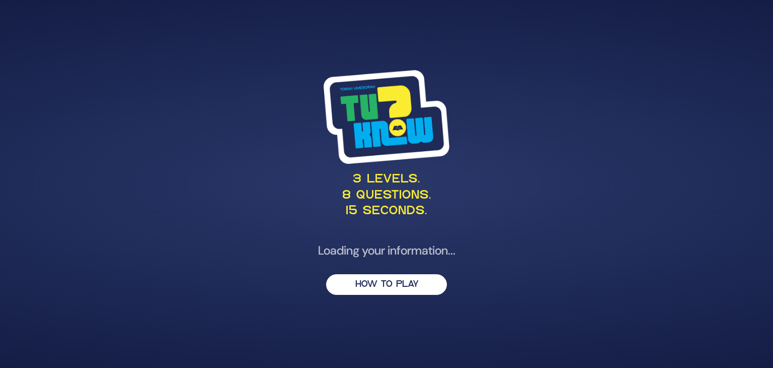
click at [355, 280] on button "HOW TO PLAY" at bounding box center [386, 284] width 121 height 21
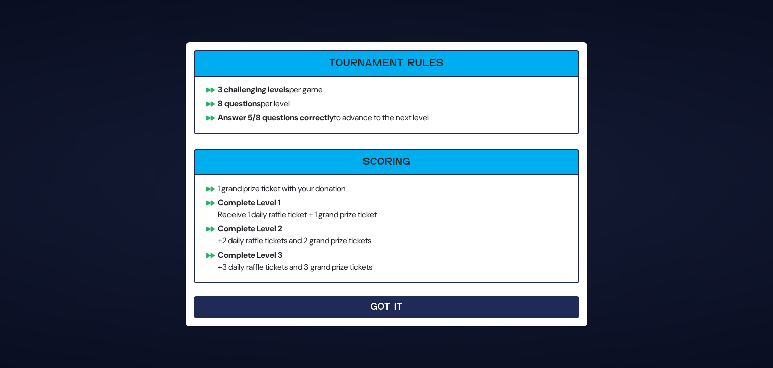
drag, startPoint x: 0, startPoint y: 0, endPoint x: 358, endPoint y: 302, distance: 468.5
click at [358, 302] on div "Tournament Rules 3 challenging levels per game 8 questions per level Answer 5/8…" at bounding box center [387, 183] width 402 height 283
